Goal: Find specific page/section: Find specific page/section

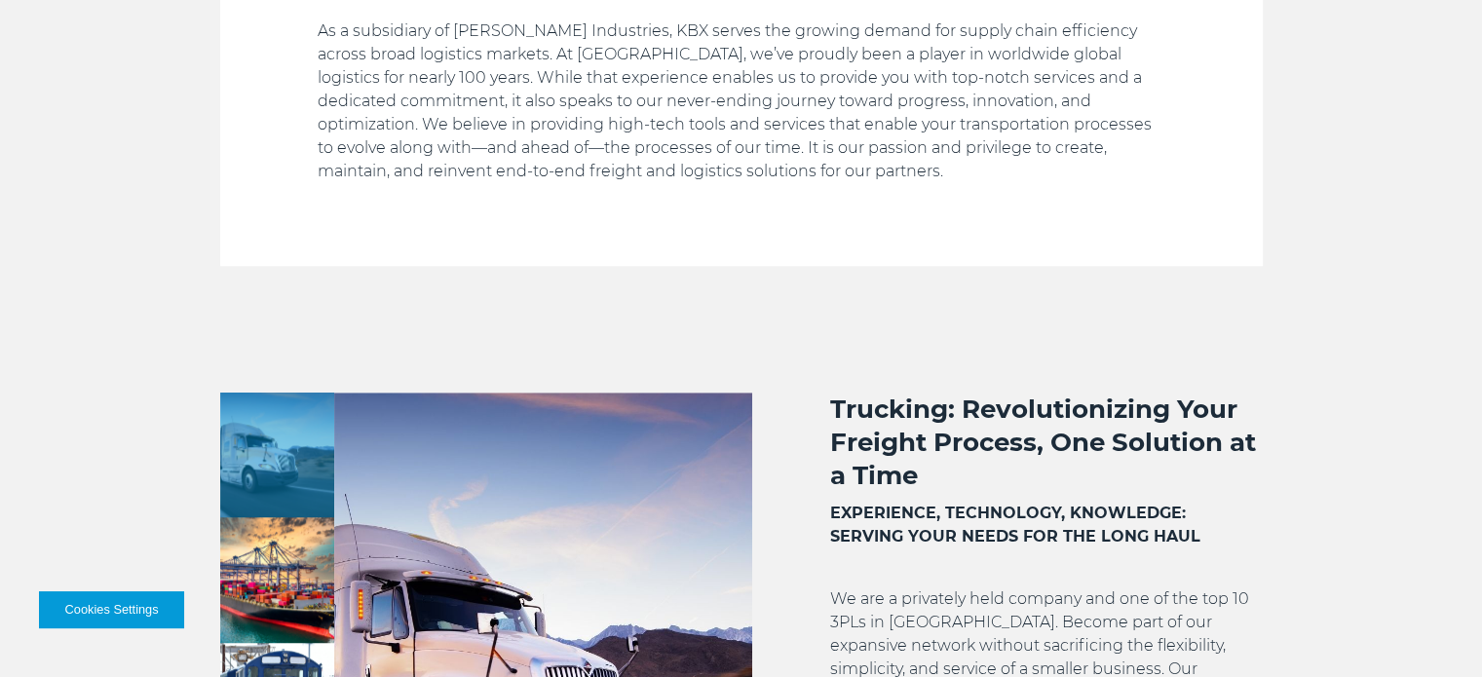
scroll to position [1461, 0]
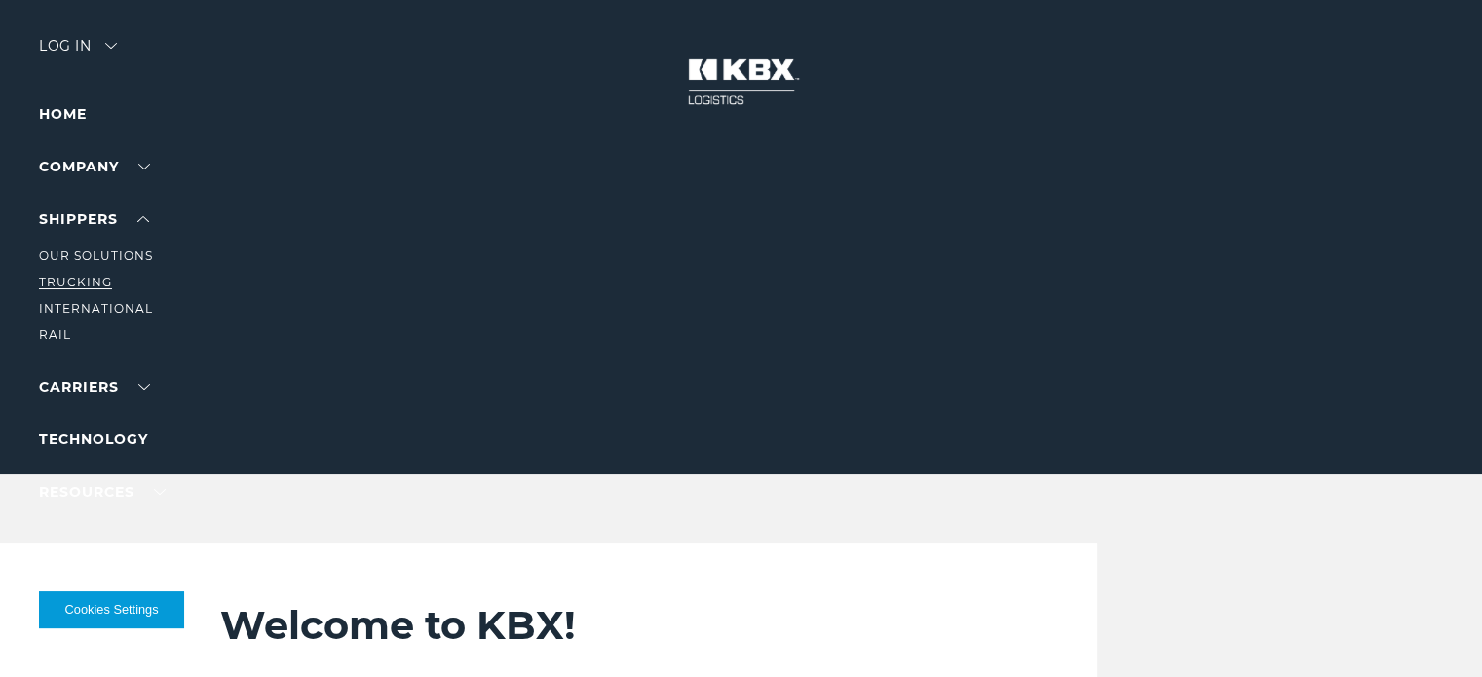
click at [65, 275] on li "Trucking" at bounding box center [124, 282] width 170 height 21
click at [64, 280] on link "Trucking" at bounding box center [75, 282] width 73 height 15
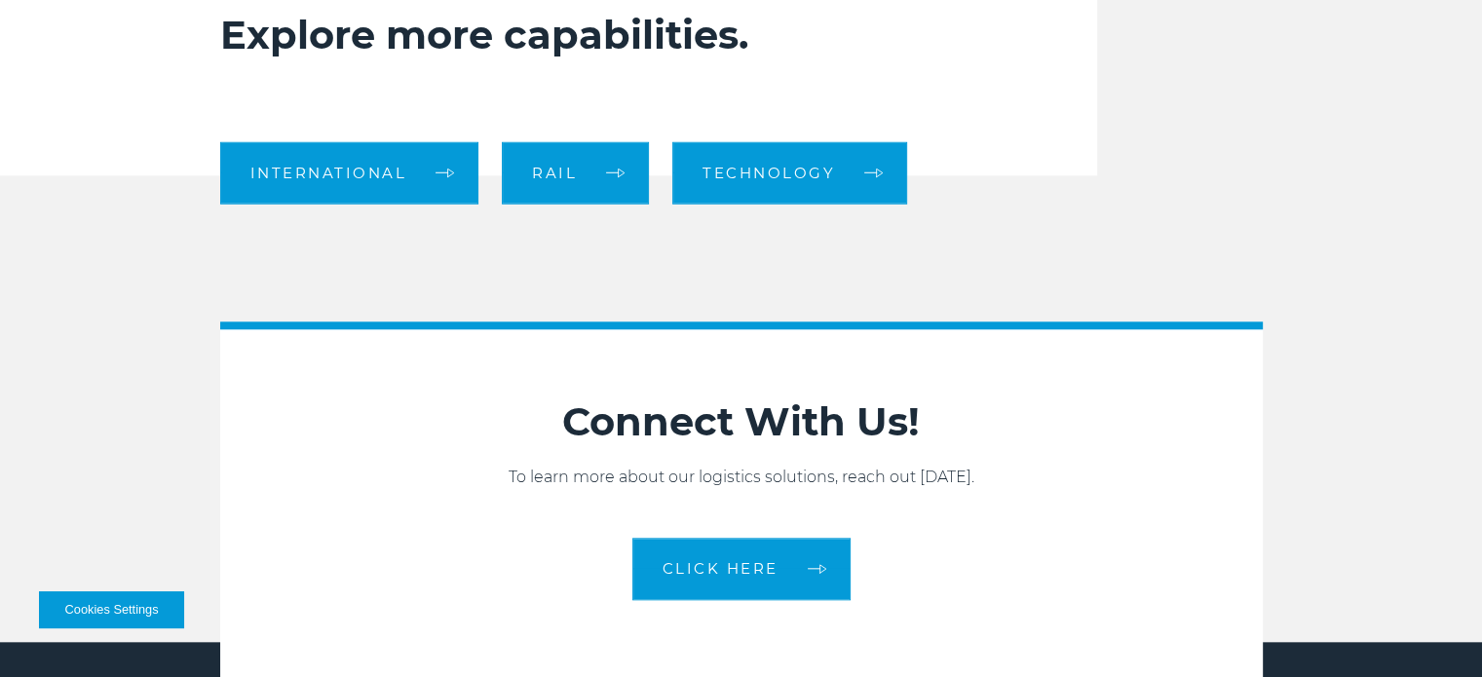
scroll to position [1629, 0]
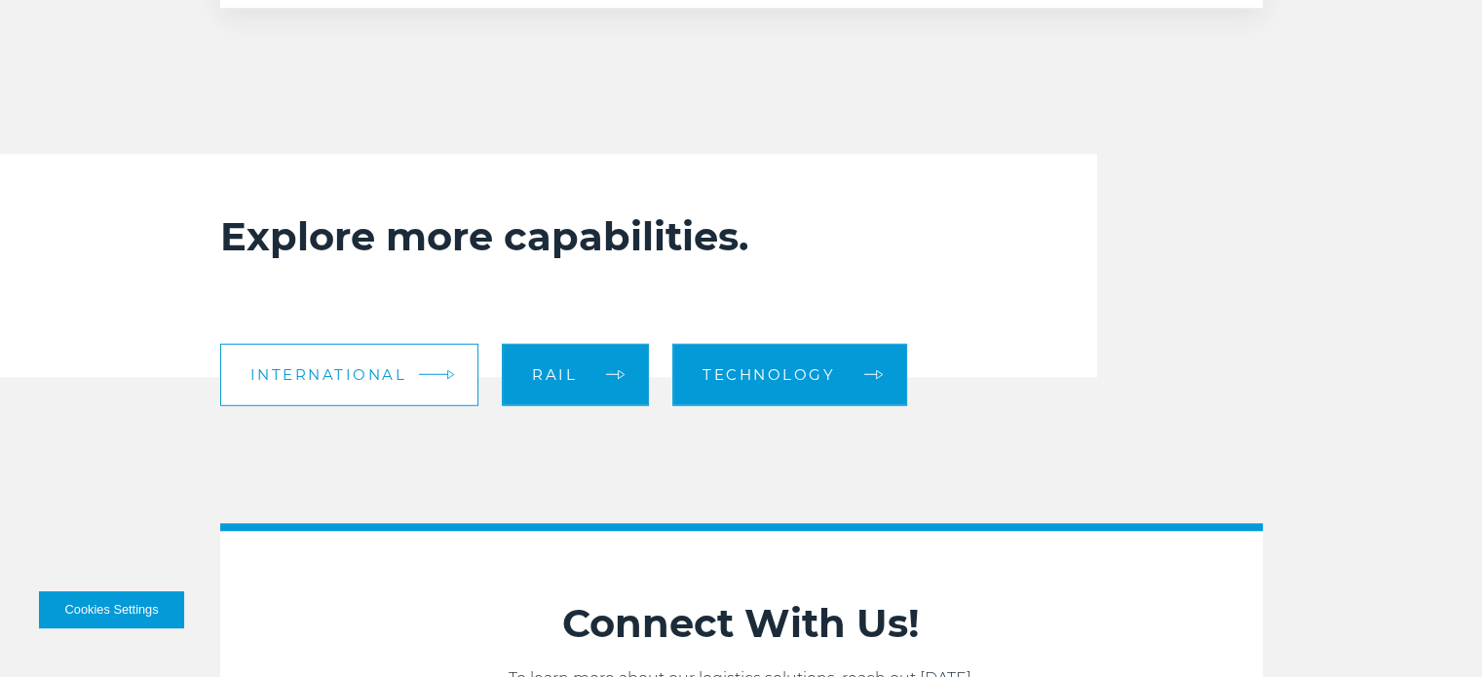
click at [426, 359] on link "International" at bounding box center [349, 374] width 259 height 62
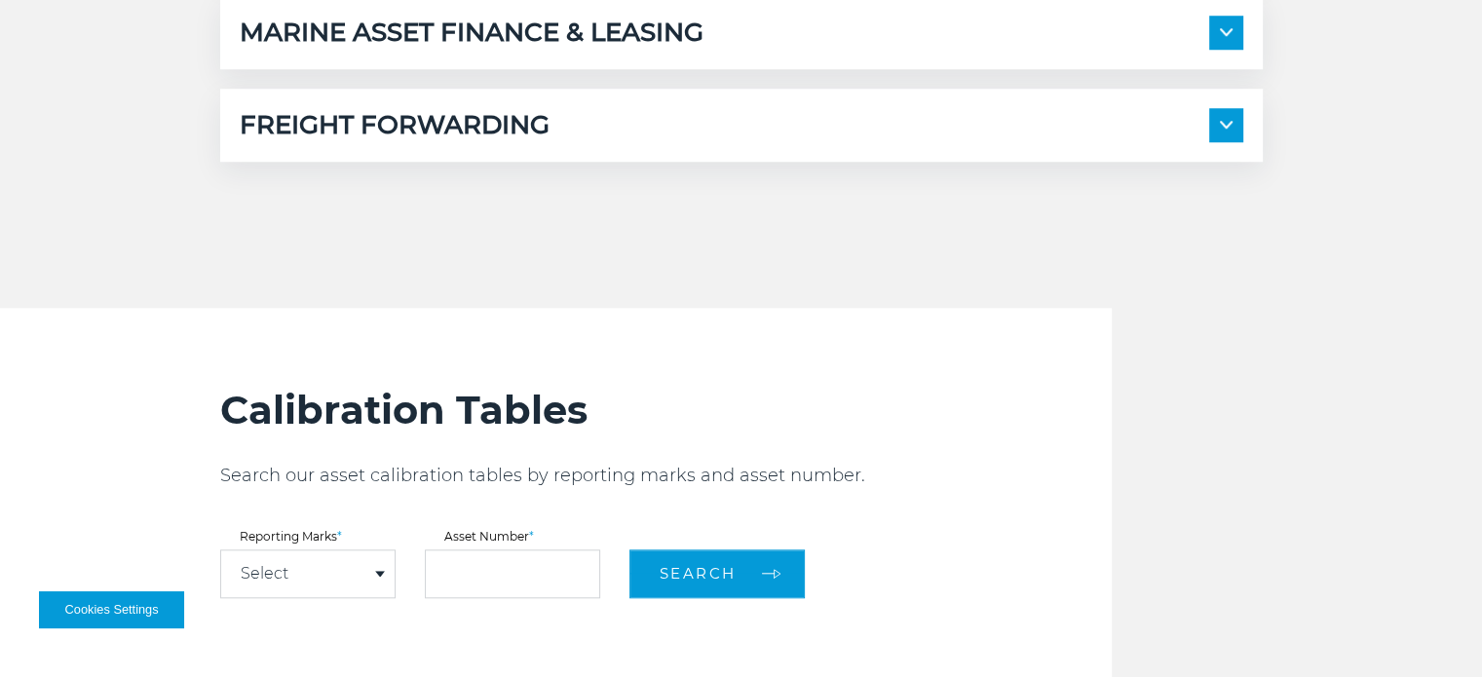
scroll to position [2046, 0]
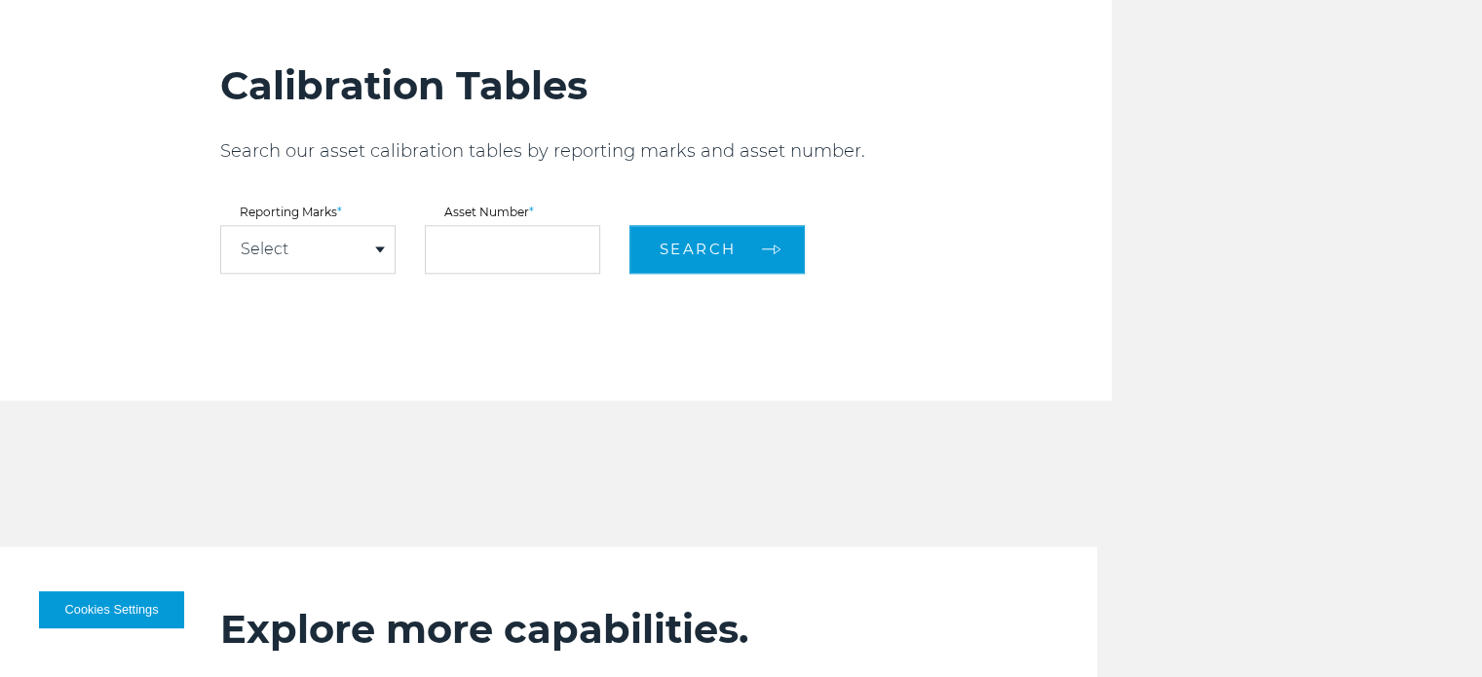
click at [287, 233] on div "Select" at bounding box center [307, 249] width 173 height 47
click at [287, 290] on link "KBXU" at bounding box center [307, 285] width 173 height 25
select select "****"
click at [472, 251] on input "text" at bounding box center [512, 249] width 175 height 49
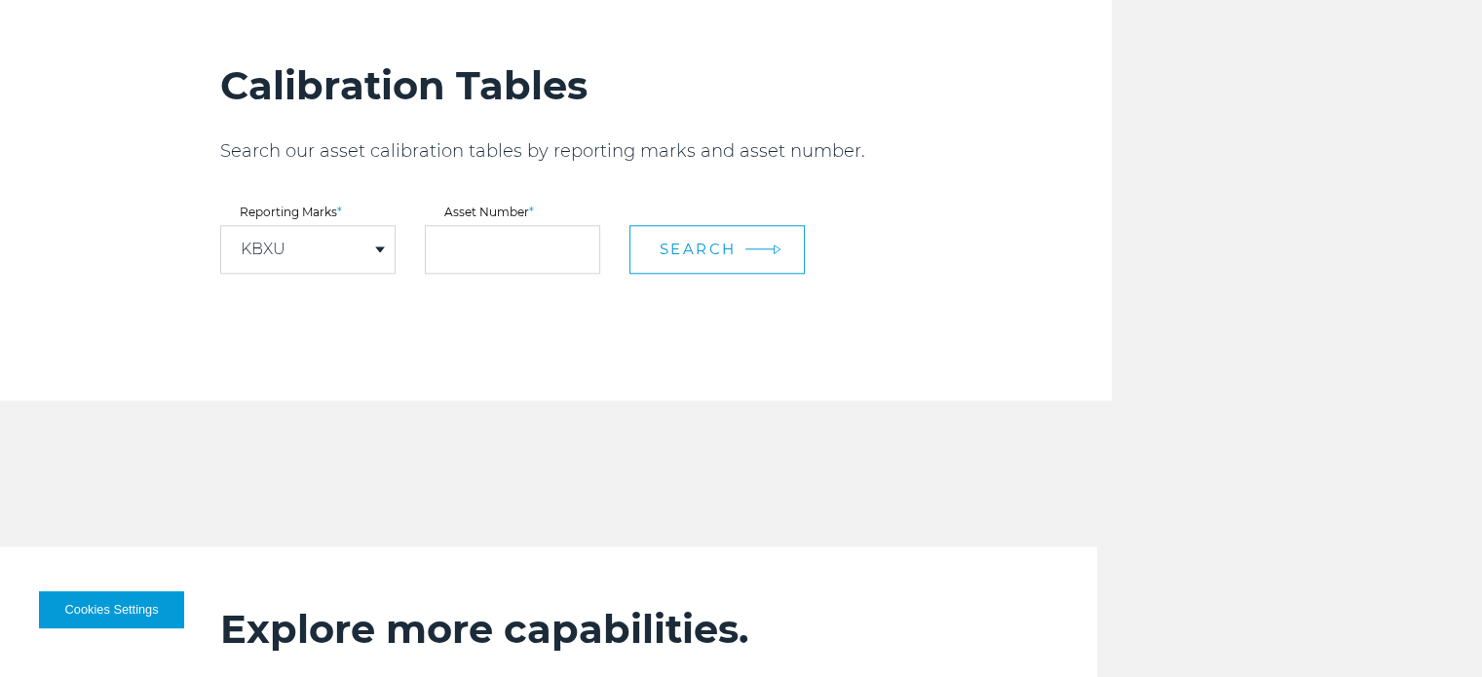
click at [727, 233] on button "Search" at bounding box center [716, 249] width 175 height 49
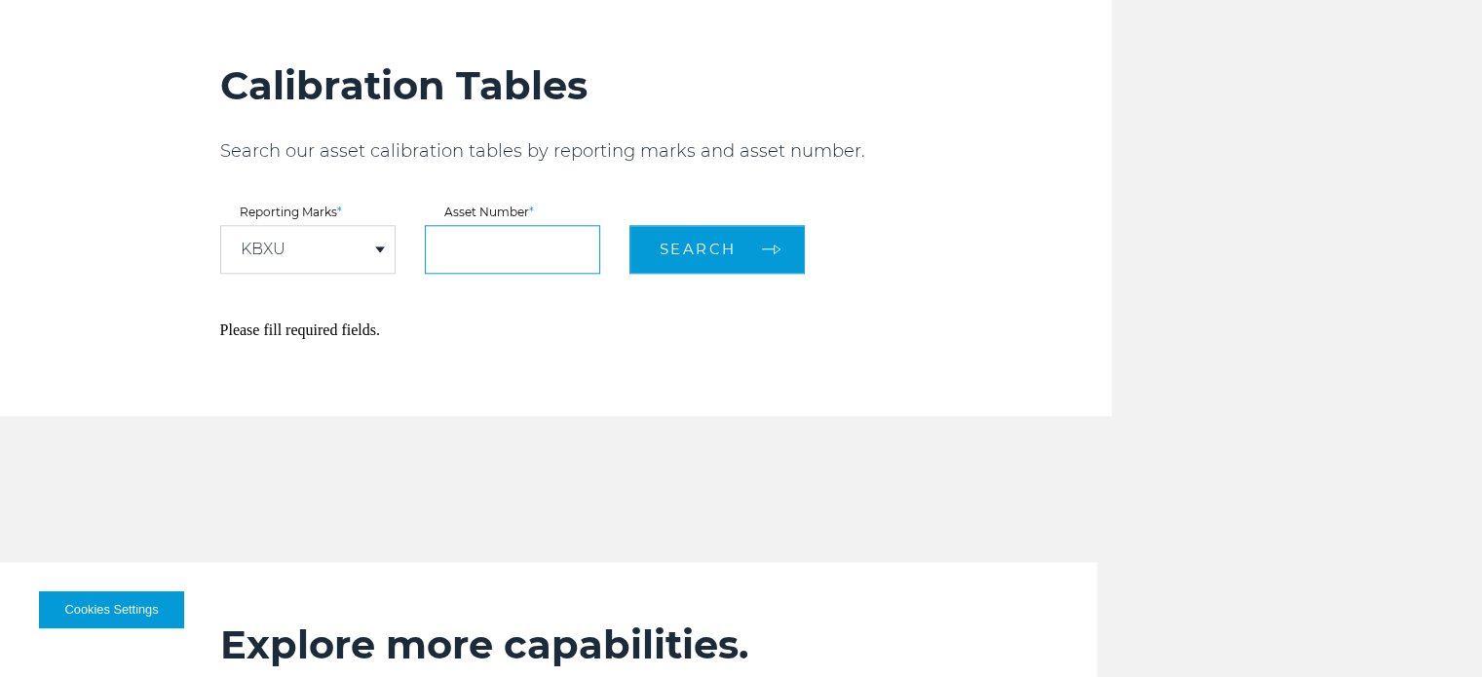
click at [478, 262] on input "text" at bounding box center [512, 249] width 175 height 49
type input "**"
click at [629, 225] on button "Search" at bounding box center [716, 249] width 175 height 49
